Goal: Task Accomplishment & Management: Use online tool/utility

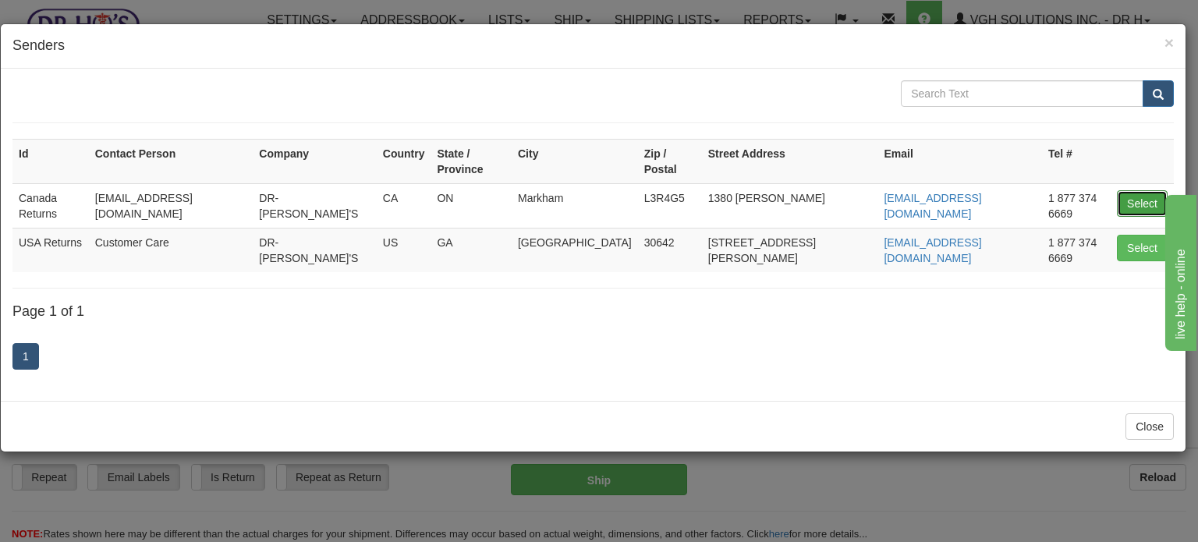
click at [1132, 191] on button "Select" at bounding box center [1142, 203] width 51 height 27
type input "Canada Returns"
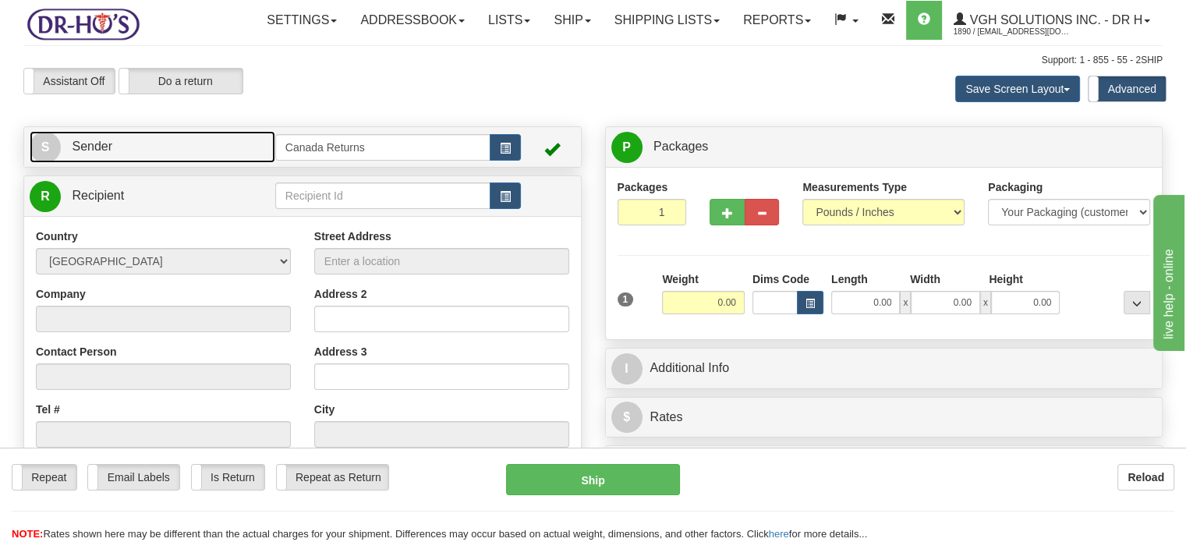
click at [213, 163] on link "S Sender" at bounding box center [153, 147] width 246 height 32
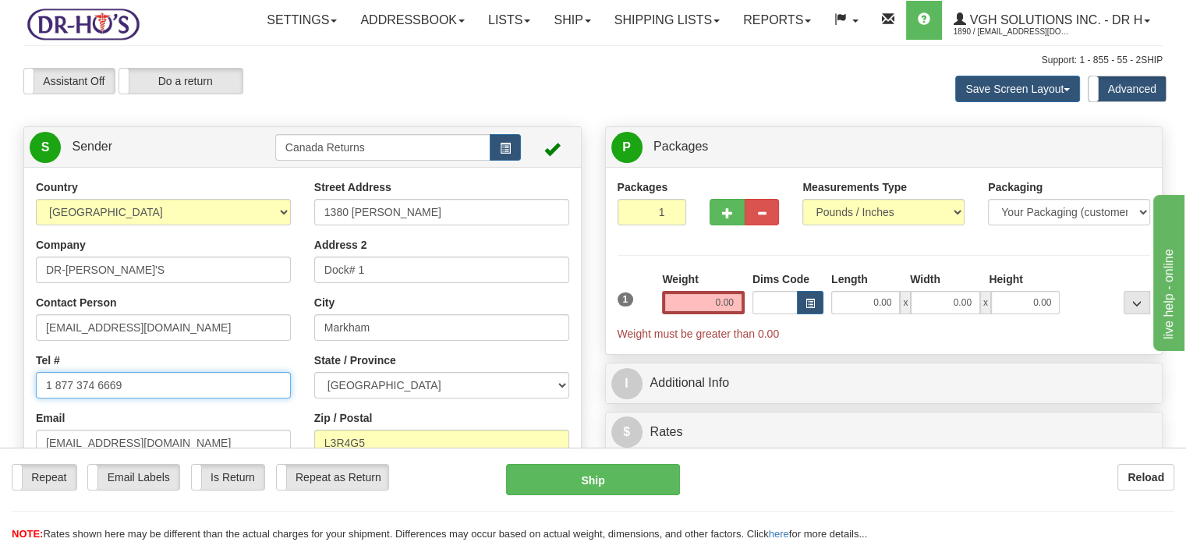
drag, startPoint x: 151, startPoint y: 423, endPoint x: 1, endPoint y: 423, distance: 149.7
paste input "2048913333"
type input "2048913333"
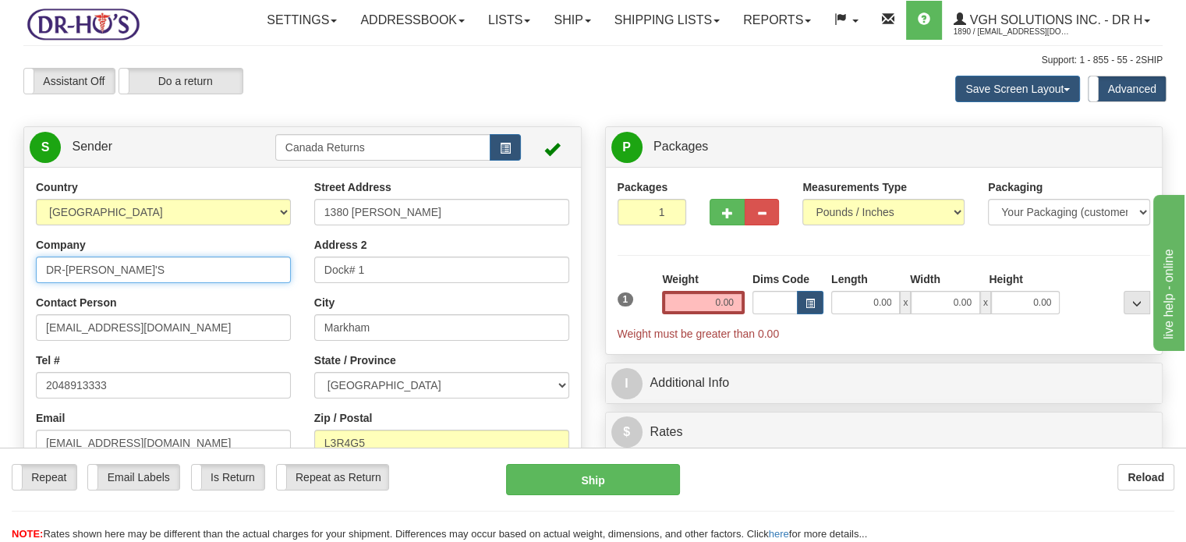
drag, startPoint x: 86, startPoint y: 305, endPoint x: 0, endPoint y: 297, distance: 86.1
click at [114, 283] on input "DR-[PERSON_NAME]'S" at bounding box center [163, 270] width 255 height 27
click at [97, 283] on input "DR-[PERSON_NAME]'S" at bounding box center [163, 270] width 255 height 27
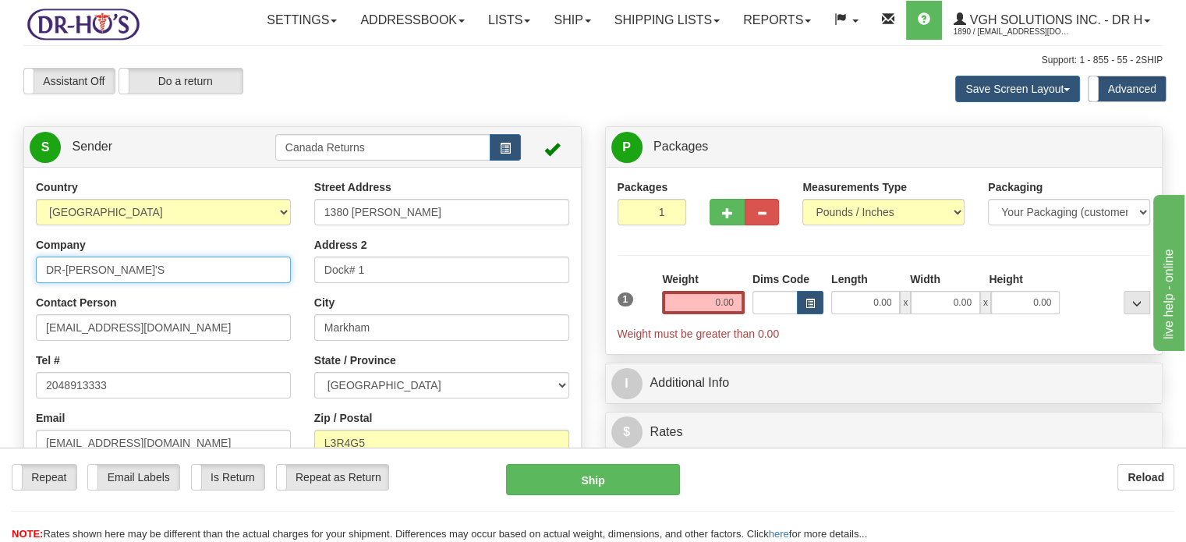
click at [97, 283] on input "DR-[PERSON_NAME]'S" at bounding box center [163, 270] width 255 height 27
type input "[PERSON_NAME]"
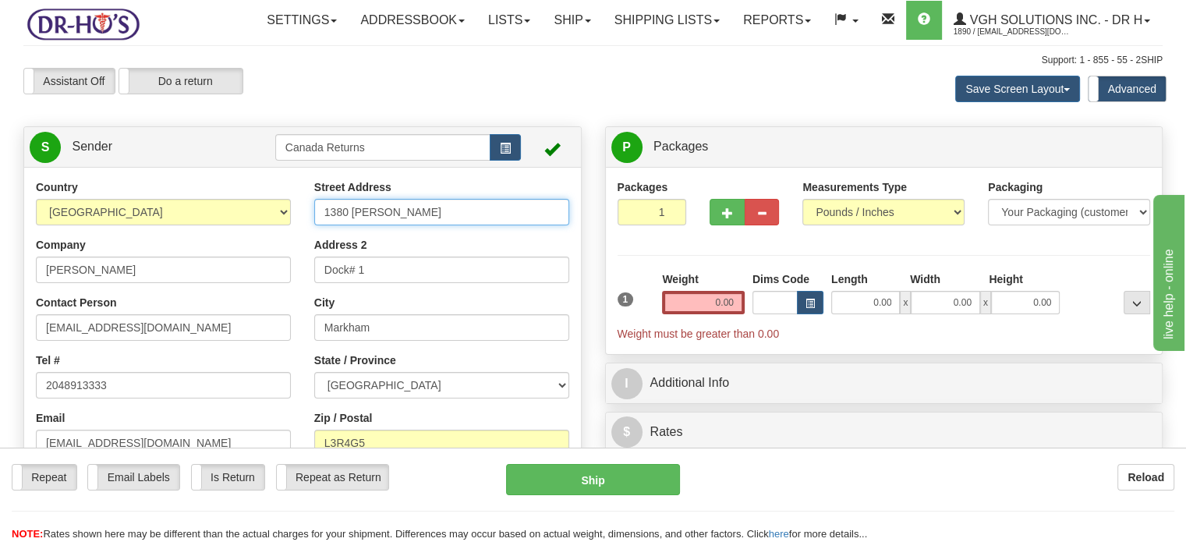
drag, startPoint x: 483, startPoint y: 255, endPoint x: 280, endPoint y: 242, distance: 203.2
click at [286, 243] on div "Country [GEOGRAPHIC_DATA] [GEOGRAPHIC_DATA] [GEOGRAPHIC_DATA] [GEOGRAPHIC_DATA]…" at bounding box center [302, 395] width 557 height 432
paste input "[STREET_ADDRESS]"
drag, startPoint x: 377, startPoint y: 247, endPoint x: 586, endPoint y: 253, distance: 209.1
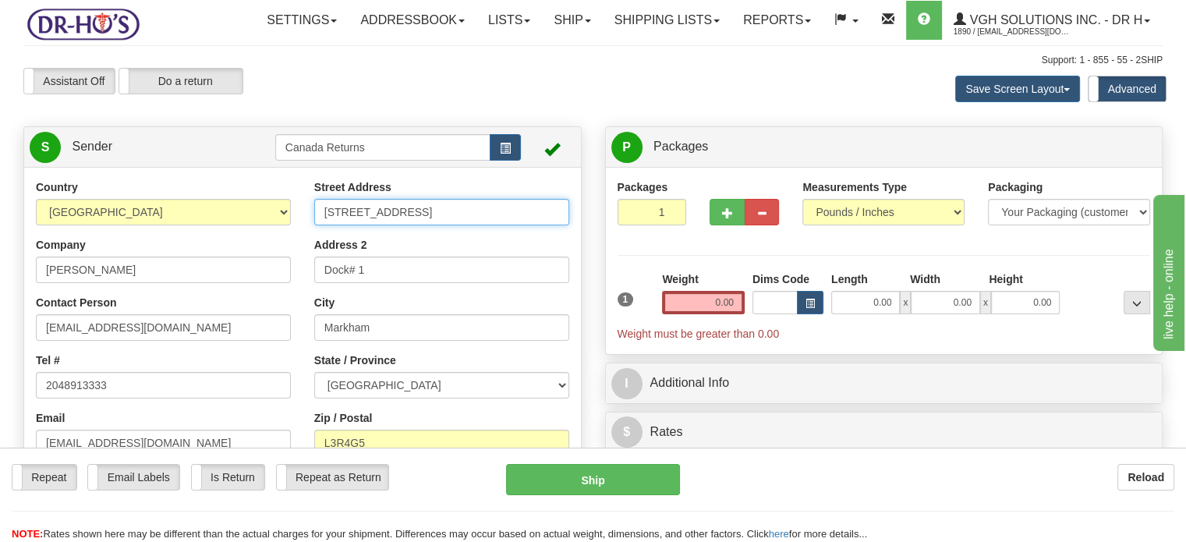
click at [581, 253] on div "Country [GEOGRAPHIC_DATA] [GEOGRAPHIC_DATA] [GEOGRAPHIC_DATA] [GEOGRAPHIC_DATA]…" at bounding box center [302, 395] width 557 height 432
type input "[STREET_ADDRESS]"
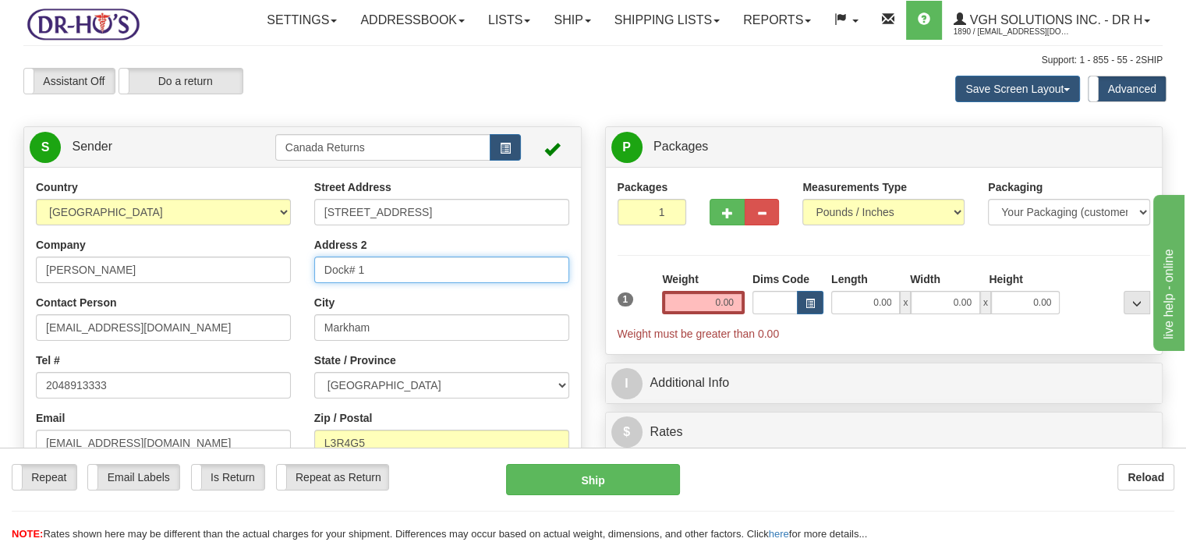
drag, startPoint x: 379, startPoint y: 311, endPoint x: 288, endPoint y: 306, distance: 91.4
click at [288, 306] on div "Country [GEOGRAPHIC_DATA] [GEOGRAPHIC_DATA] [GEOGRAPHIC_DATA] [GEOGRAPHIC_DATA]…" at bounding box center [302, 395] width 557 height 432
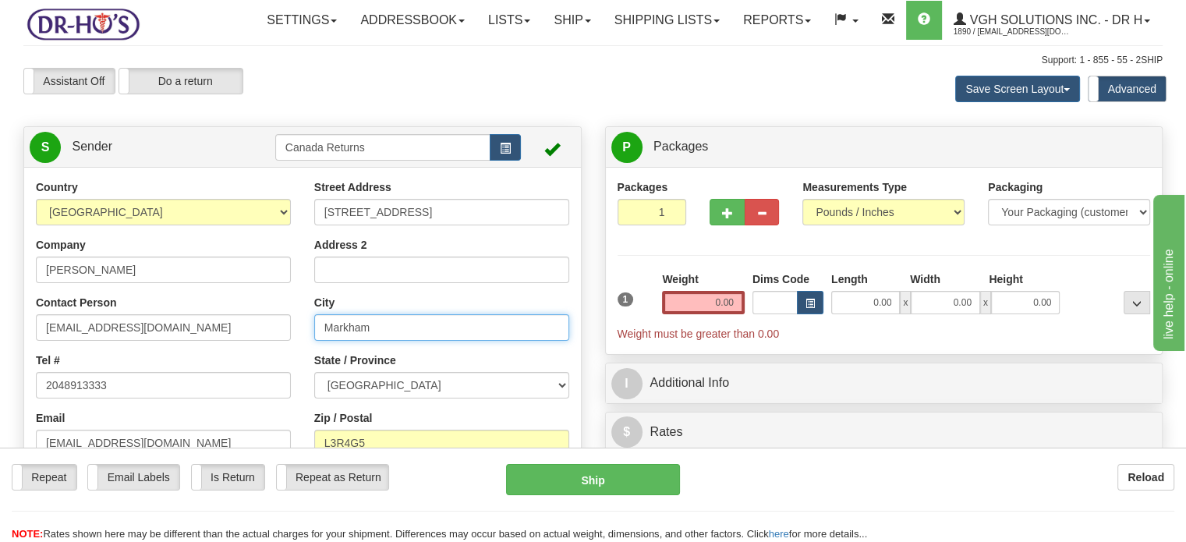
drag, startPoint x: 386, startPoint y: 359, endPoint x: 286, endPoint y: 353, distance: 100.0
click at [295, 353] on div "Country [GEOGRAPHIC_DATA] [GEOGRAPHIC_DATA] [GEOGRAPHIC_DATA] [GEOGRAPHIC_DATA]…" at bounding box center [302, 395] width 557 height 432
paste input "Winnipeg [GEOGRAPHIC_DATA], R3C2C9 [GEOGRAPHIC_DATA]"
drag, startPoint x: 374, startPoint y: 358, endPoint x: 543, endPoint y: 388, distance: 172.0
click at [543, 388] on div "Street Address [STREET_ADDRESS] Address 2 City [GEOGRAPHIC_DATA] [GEOGRAPHIC_DA…" at bounding box center [442, 360] width 278 height 362
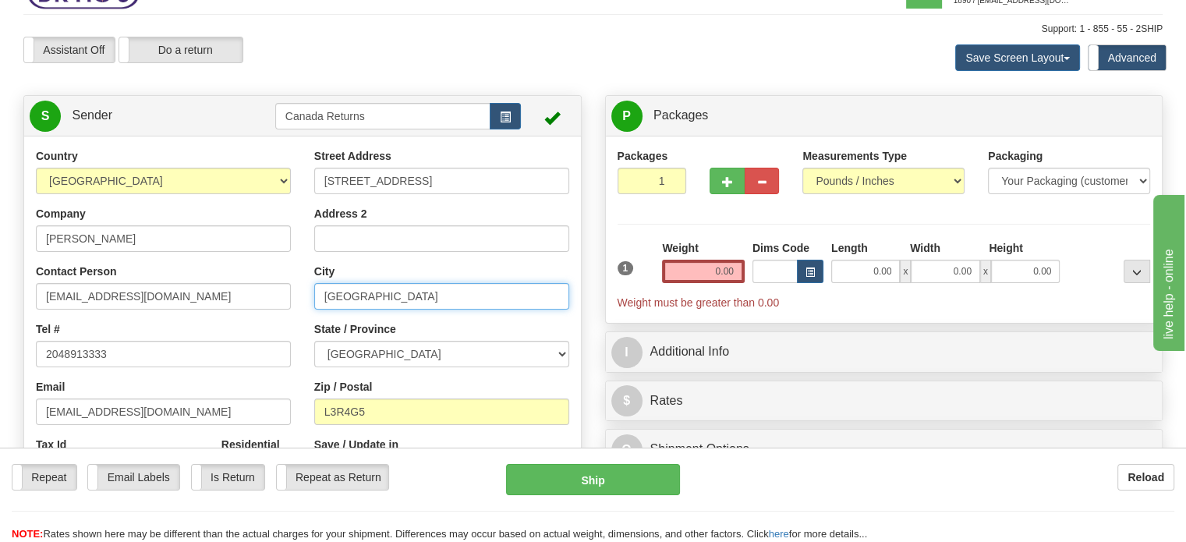
scroll to position [234, 0]
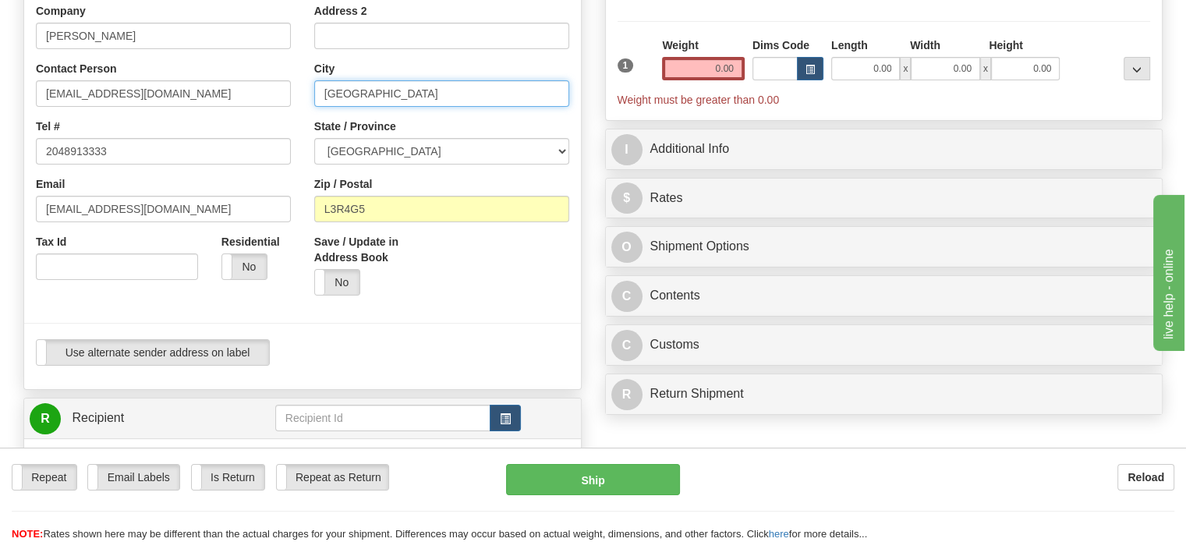
type input "[GEOGRAPHIC_DATA]"
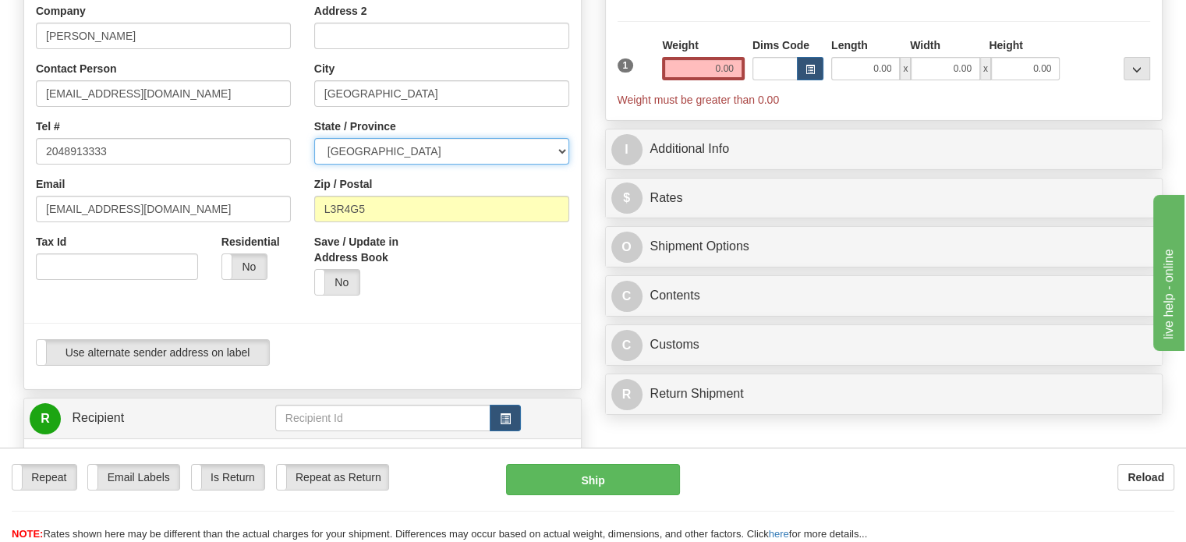
click at [563, 165] on select "[GEOGRAPHIC_DATA] [GEOGRAPHIC_DATA] [GEOGRAPHIC_DATA] [GEOGRAPHIC_DATA] [GEOGRA…" at bounding box center [441, 151] width 255 height 27
select select "MB"
click at [314, 165] on select "[GEOGRAPHIC_DATA] [GEOGRAPHIC_DATA] [GEOGRAPHIC_DATA] [GEOGRAPHIC_DATA] [GEOGRA…" at bounding box center [441, 151] width 255 height 27
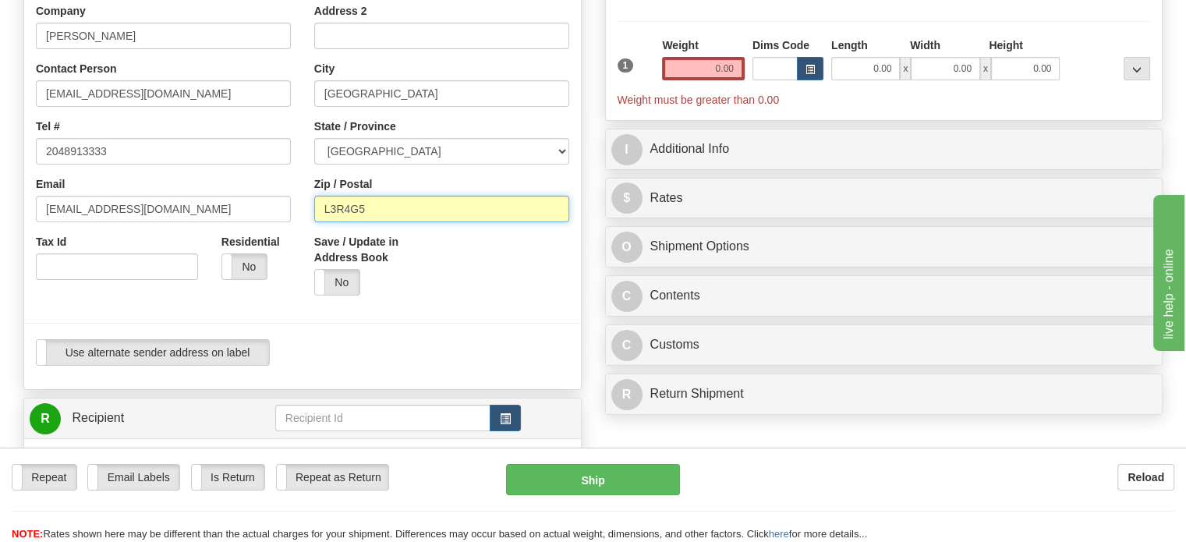
drag, startPoint x: 406, startPoint y: 247, endPoint x: 275, endPoint y: 243, distance: 131.9
click at [278, 243] on div "Country [GEOGRAPHIC_DATA] [GEOGRAPHIC_DATA] [GEOGRAPHIC_DATA] [GEOGRAPHIC_DATA]…" at bounding box center [302, 161] width 557 height 432
paste input "[GEOGRAPHIC_DATA], R3C2C9 [GEOGRAPHIC_DATA]"
drag, startPoint x: 377, startPoint y: 245, endPoint x: 289, endPoint y: 235, distance: 88.7
click at [289, 235] on div "Country [GEOGRAPHIC_DATA] [GEOGRAPHIC_DATA] [GEOGRAPHIC_DATA] [GEOGRAPHIC_DATA]…" at bounding box center [302, 161] width 557 height 432
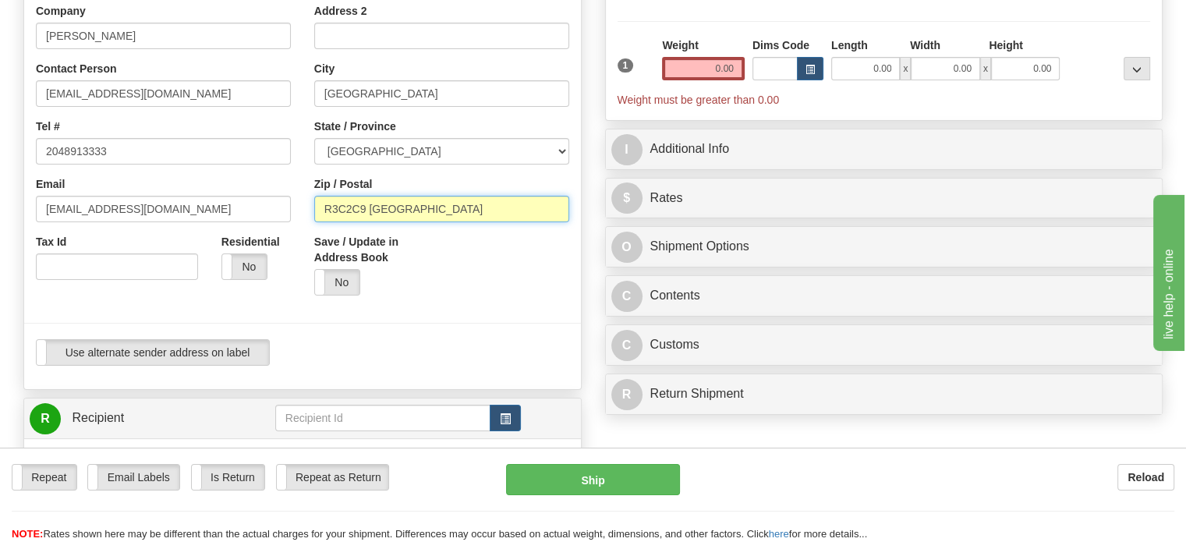
click at [459, 222] on input "R3C2C9 [GEOGRAPHIC_DATA]" at bounding box center [441, 209] width 255 height 27
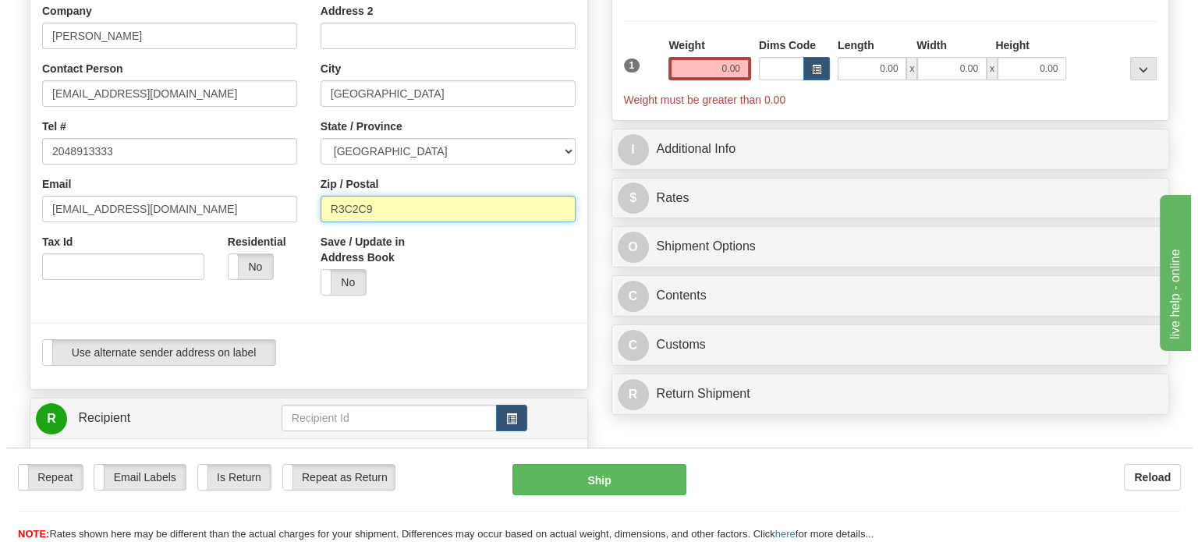
scroll to position [468, 0]
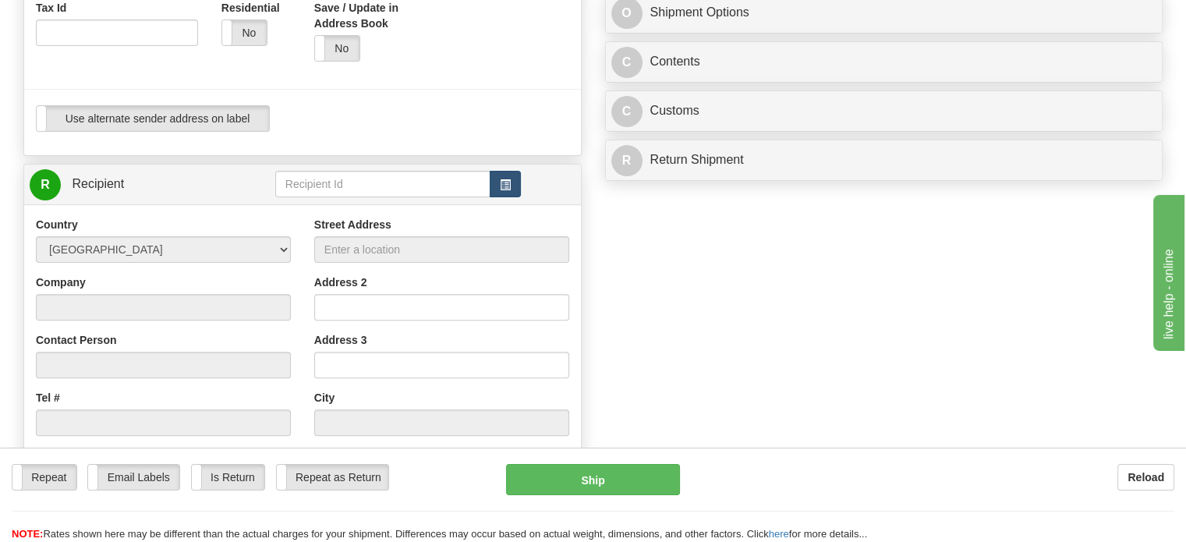
type input "R3C2C9"
click at [496, 197] on button "button" at bounding box center [505, 184] width 31 height 27
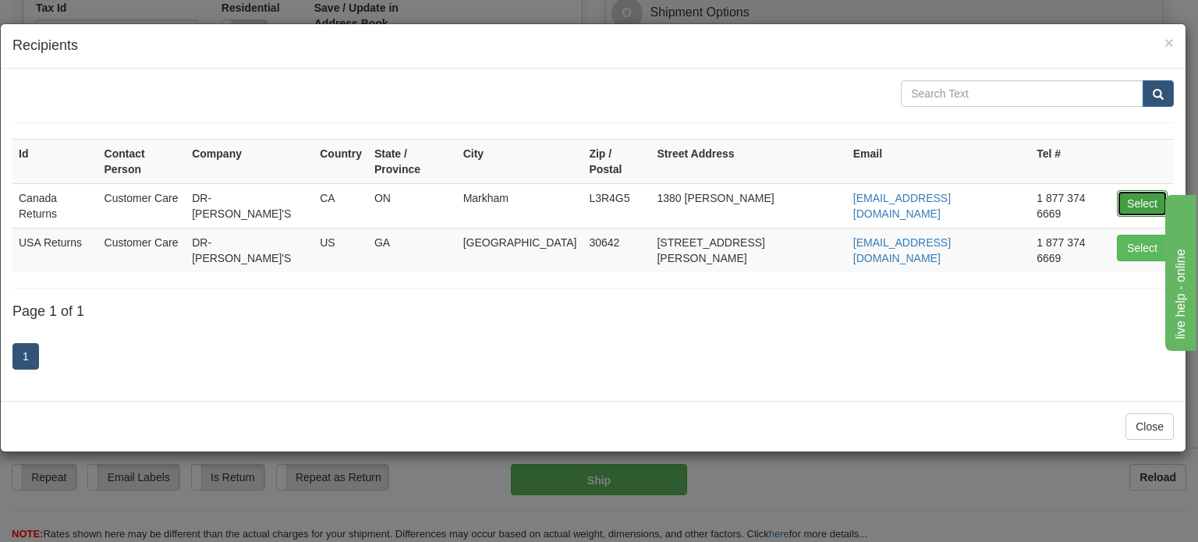
click at [1129, 190] on button "Select" at bounding box center [1142, 203] width 51 height 27
type input "Canada Returns"
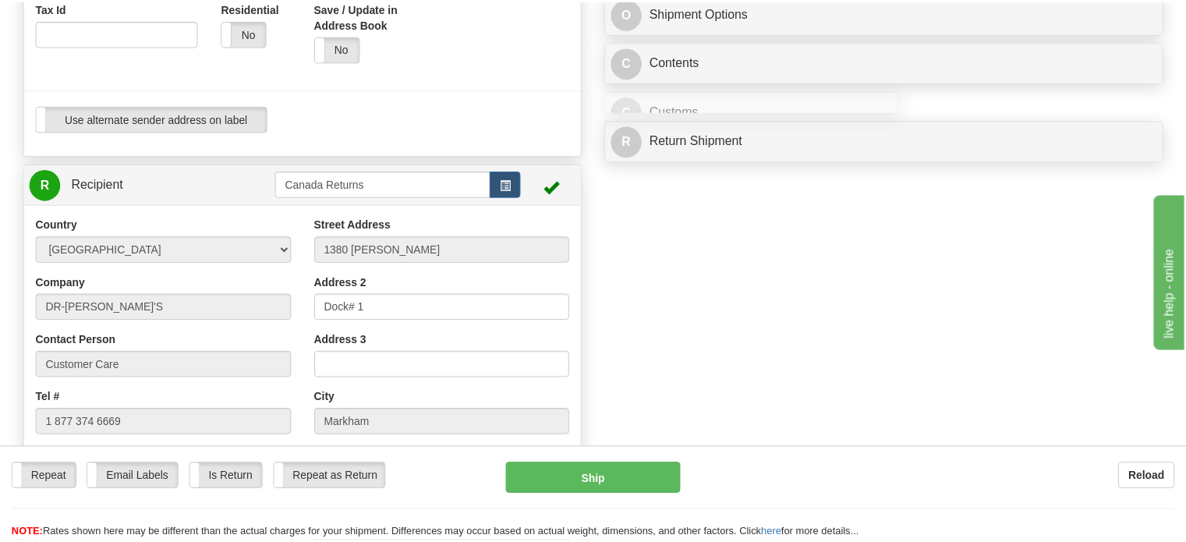
scroll to position [68, 0]
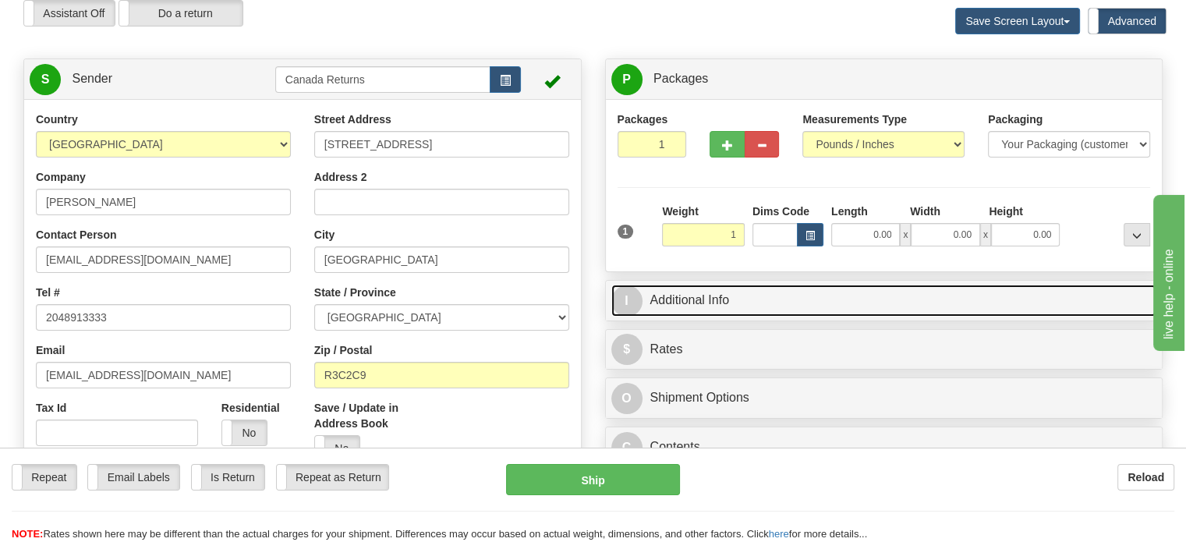
type input "1.00"
click at [746, 317] on link "I Additional Info" at bounding box center [884, 301] width 546 height 32
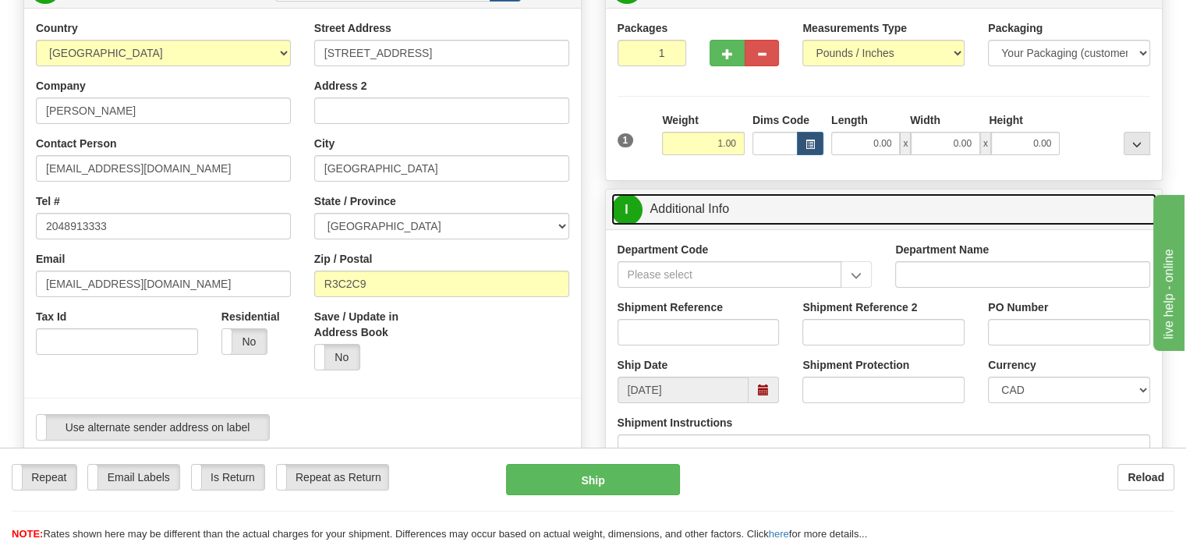
scroll to position [224, 0]
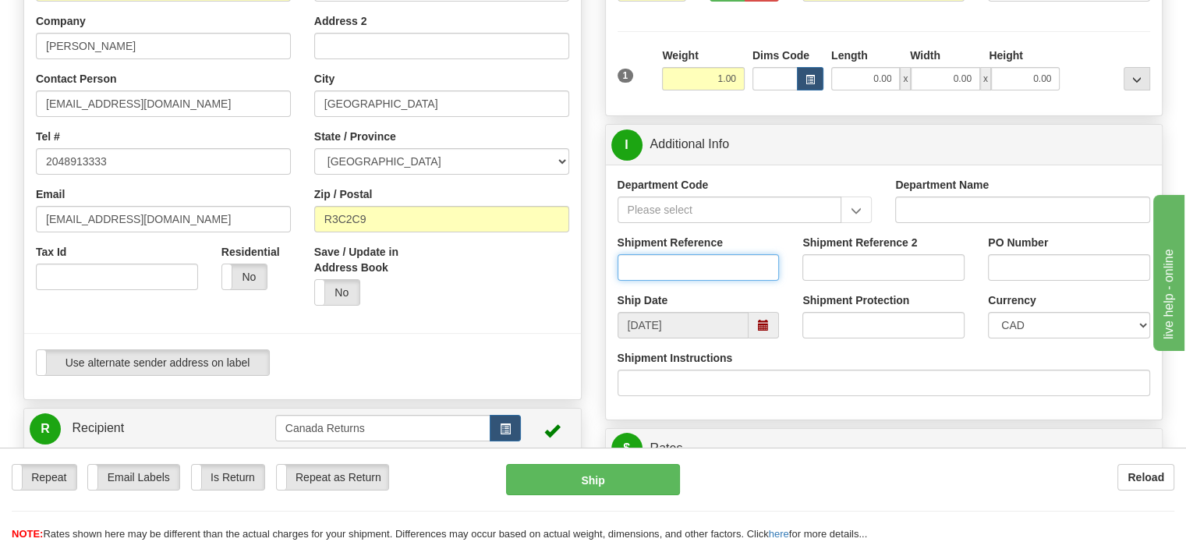
click at [704, 281] on input "Shipment Reference" at bounding box center [699, 267] width 162 height 27
paste input "CU25803192"
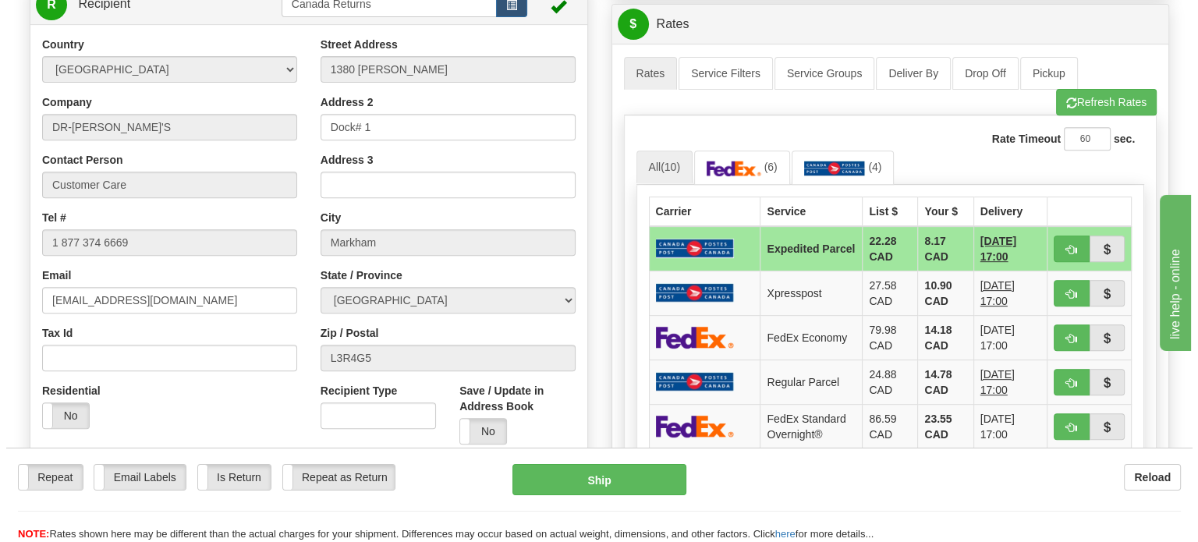
scroll to position [770, 0]
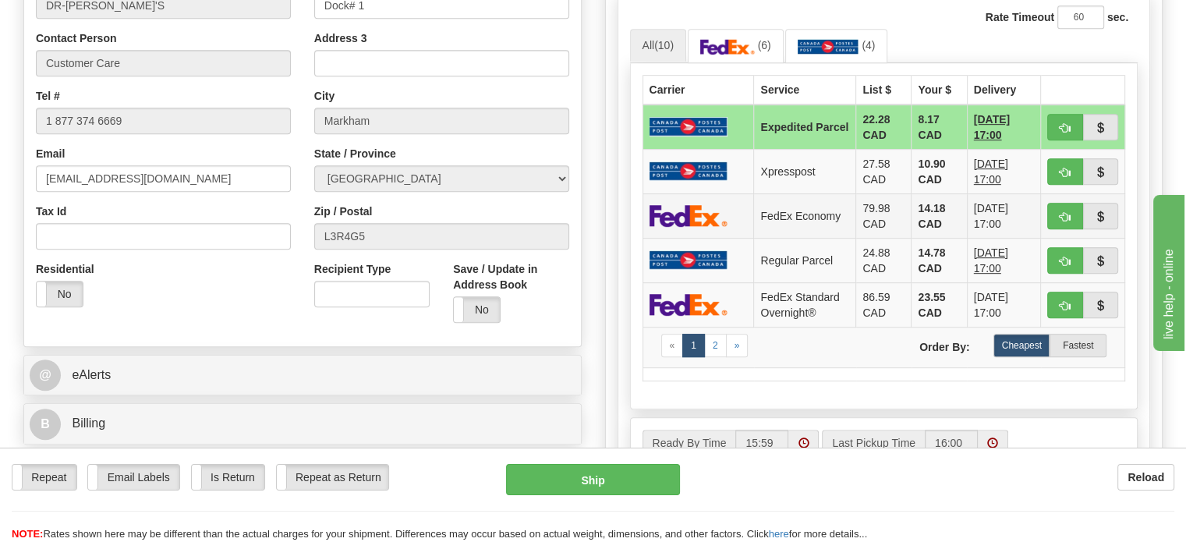
type input "CU25803192"
click at [912, 238] on td "14.18 CAD" at bounding box center [939, 215] width 55 height 44
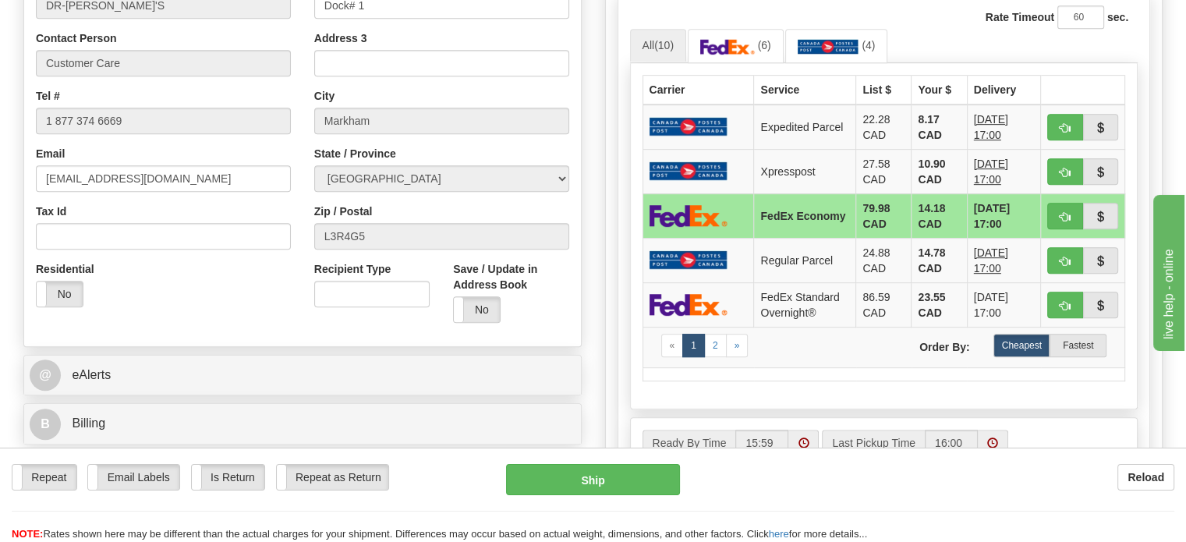
click at [808, 485] on div "Reload" at bounding box center [938, 477] width 471 height 27
click at [594, 490] on button "Ship" at bounding box center [593, 479] width 175 height 31
type input "20"
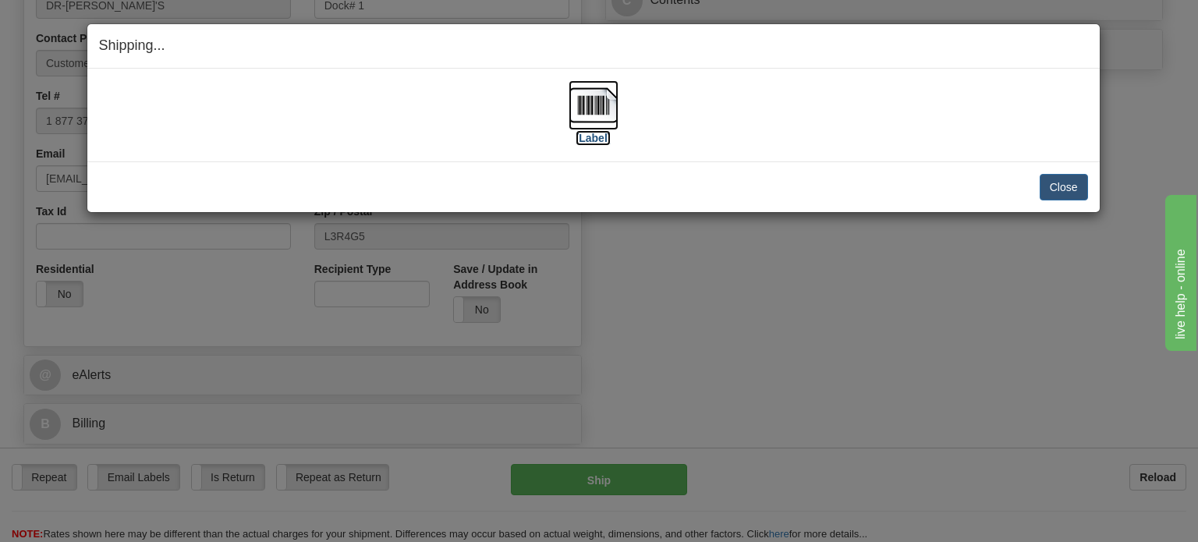
click at [588, 101] on img at bounding box center [594, 105] width 50 height 50
